Goal: Task Accomplishment & Management: Manage account settings

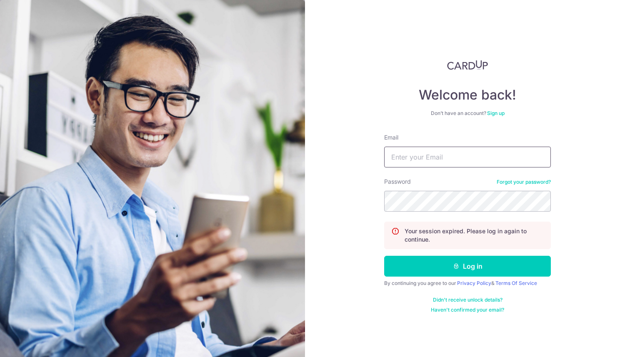
type input "[EMAIL_ADDRESS][DOMAIN_NAME]"
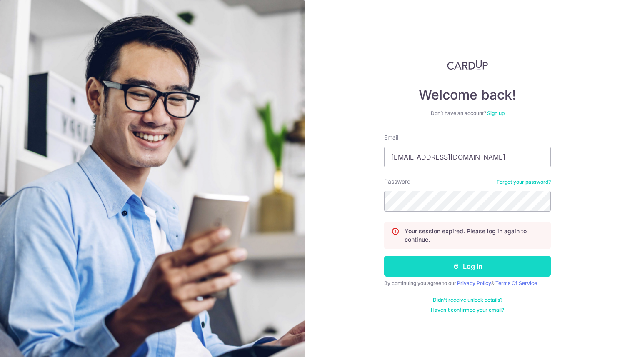
click at [425, 260] on button "Log in" at bounding box center [467, 266] width 167 height 21
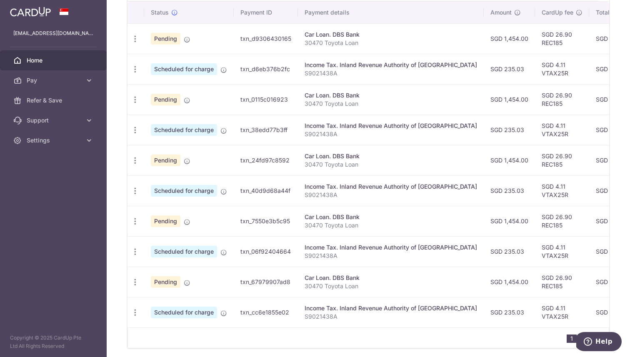
scroll to position [287, 0]
